Goal: Task Accomplishment & Management: Use online tool/utility

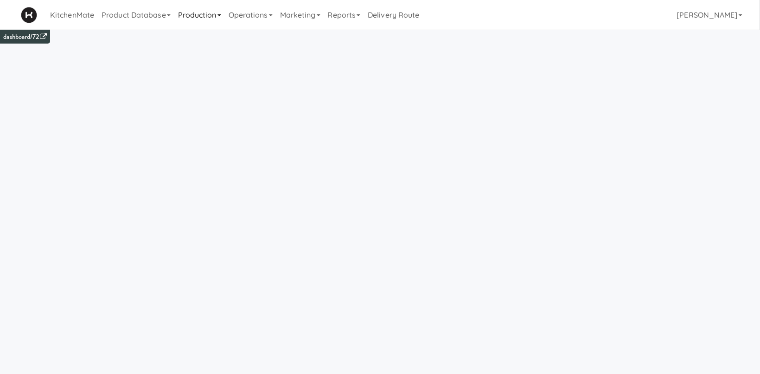
click at [202, 18] on link "Production" at bounding box center [199, 15] width 51 height 30
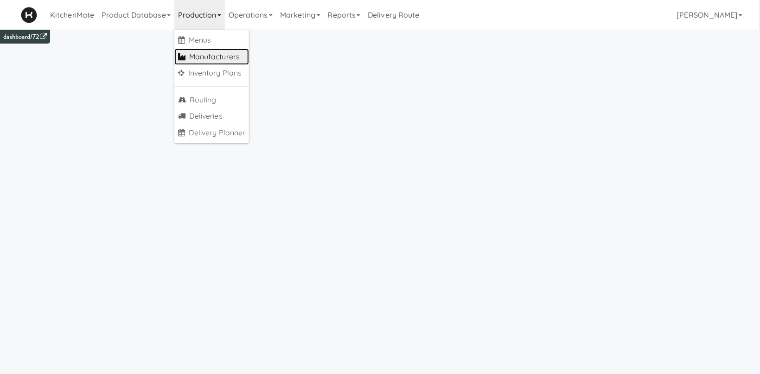
click at [210, 52] on link "Manufacturers" at bounding box center [211, 57] width 75 height 17
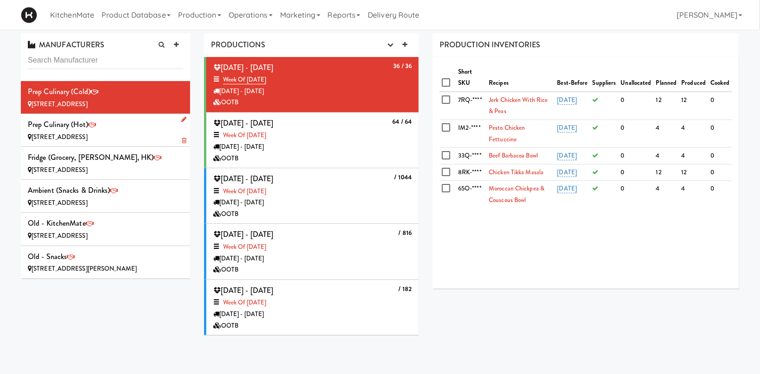
click at [97, 128] on div "Prep Culinary (Hot) [STREET_ADDRESS]" at bounding box center [105, 130] width 155 height 25
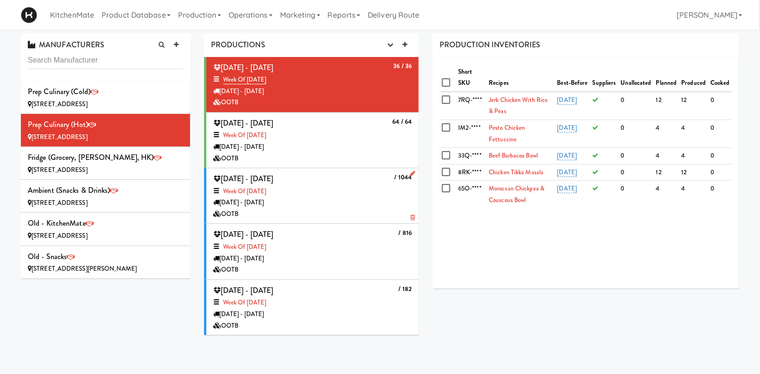
click at [379, 206] on div "[DATE] - [DATE]" at bounding box center [312, 203] width 198 height 12
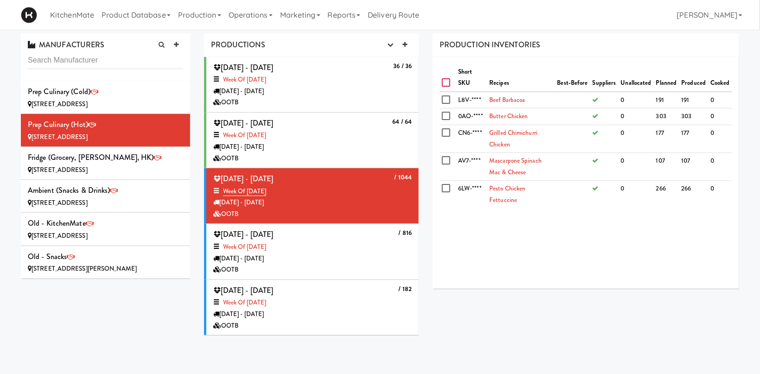
click at [447, 81] on input "checkbox" at bounding box center [447, 82] width 11 height 7
checkbox input "true"
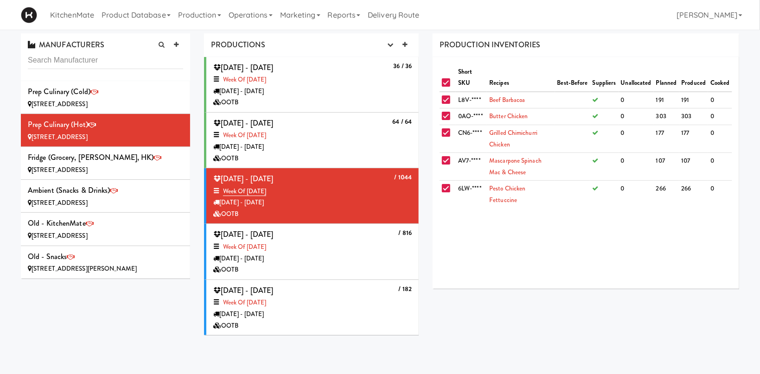
checkbox input "true"
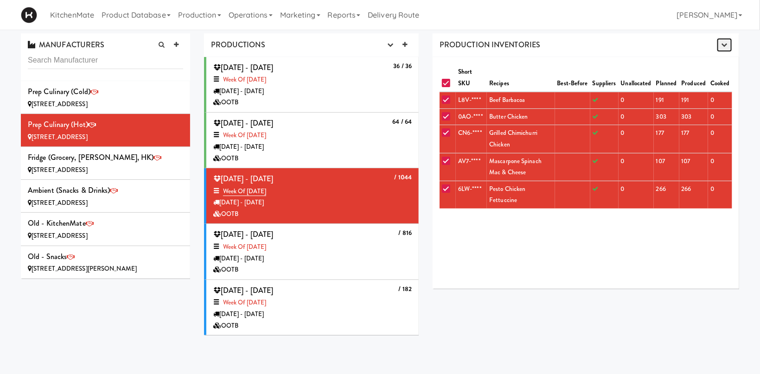
click at [727, 47] on icon "button" at bounding box center [724, 45] width 6 height 6
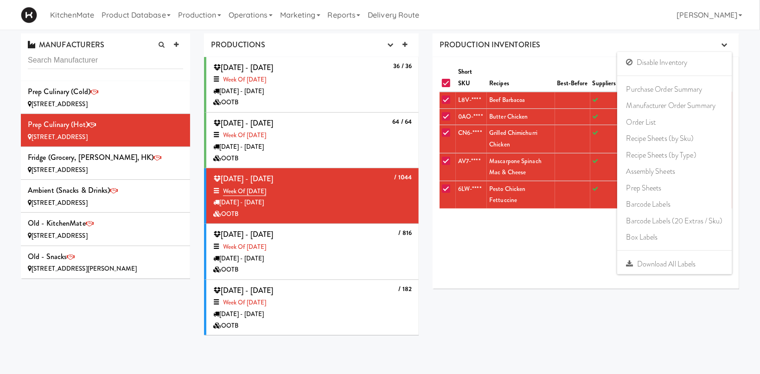
click at [449, 82] on input "checkbox" at bounding box center [447, 83] width 11 height 7
checkbox input "false"
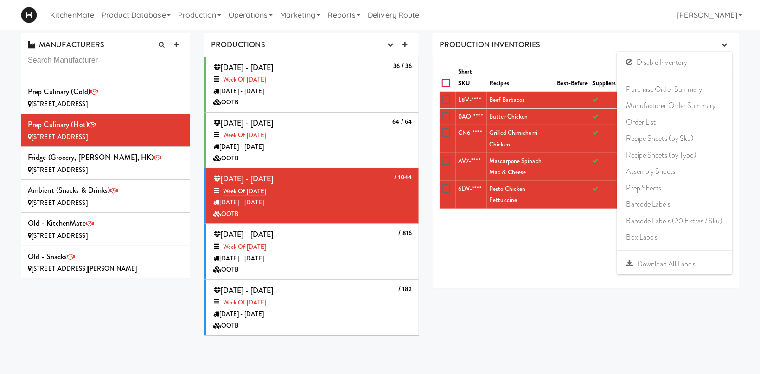
checkbox input "false"
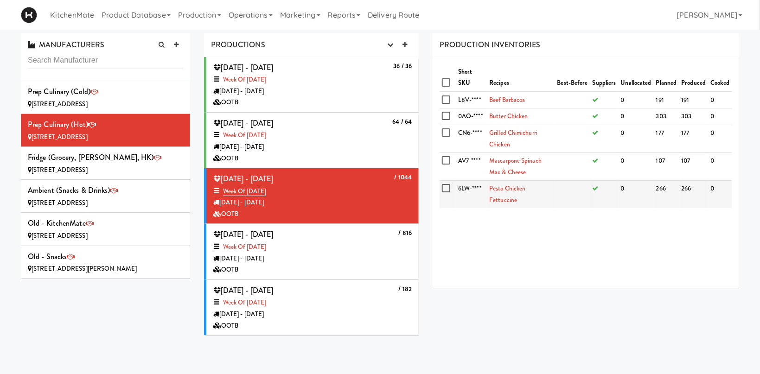
click at [447, 184] on label at bounding box center [448, 189] width 12 height 12
click at [447, 185] on input "checkbox" at bounding box center [447, 188] width 11 height 7
checkbox input "true"
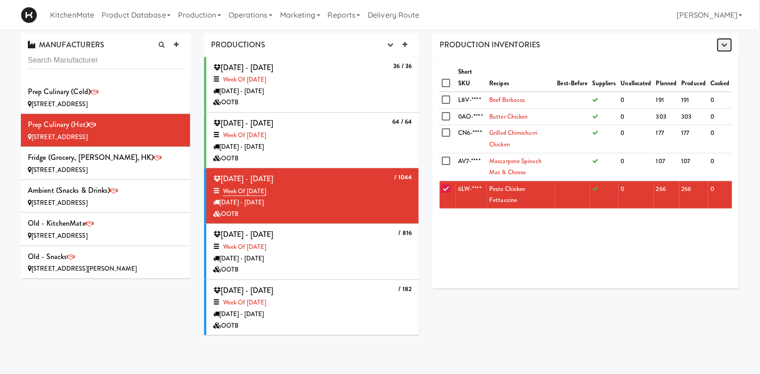
click at [728, 41] on button "button" at bounding box center [724, 45] width 15 height 14
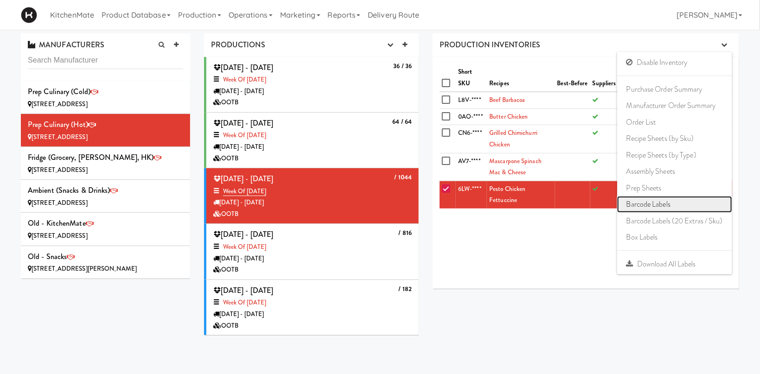
click at [697, 207] on link "Barcode Labels" at bounding box center [674, 204] width 115 height 17
